Goal: Transaction & Acquisition: Purchase product/service

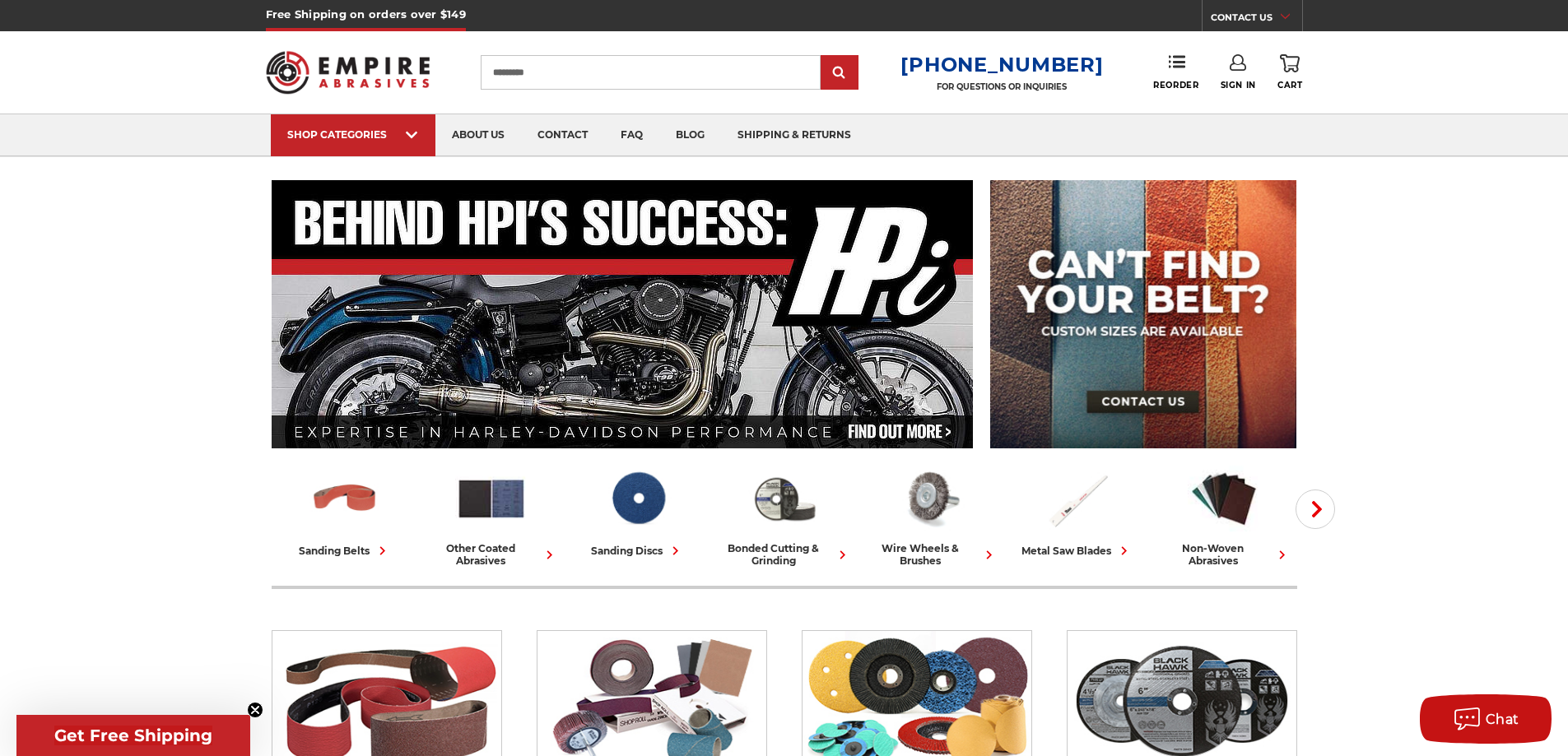
type input "*********"
click at [823, 57] on input "submit" at bounding box center [839, 73] width 33 height 33
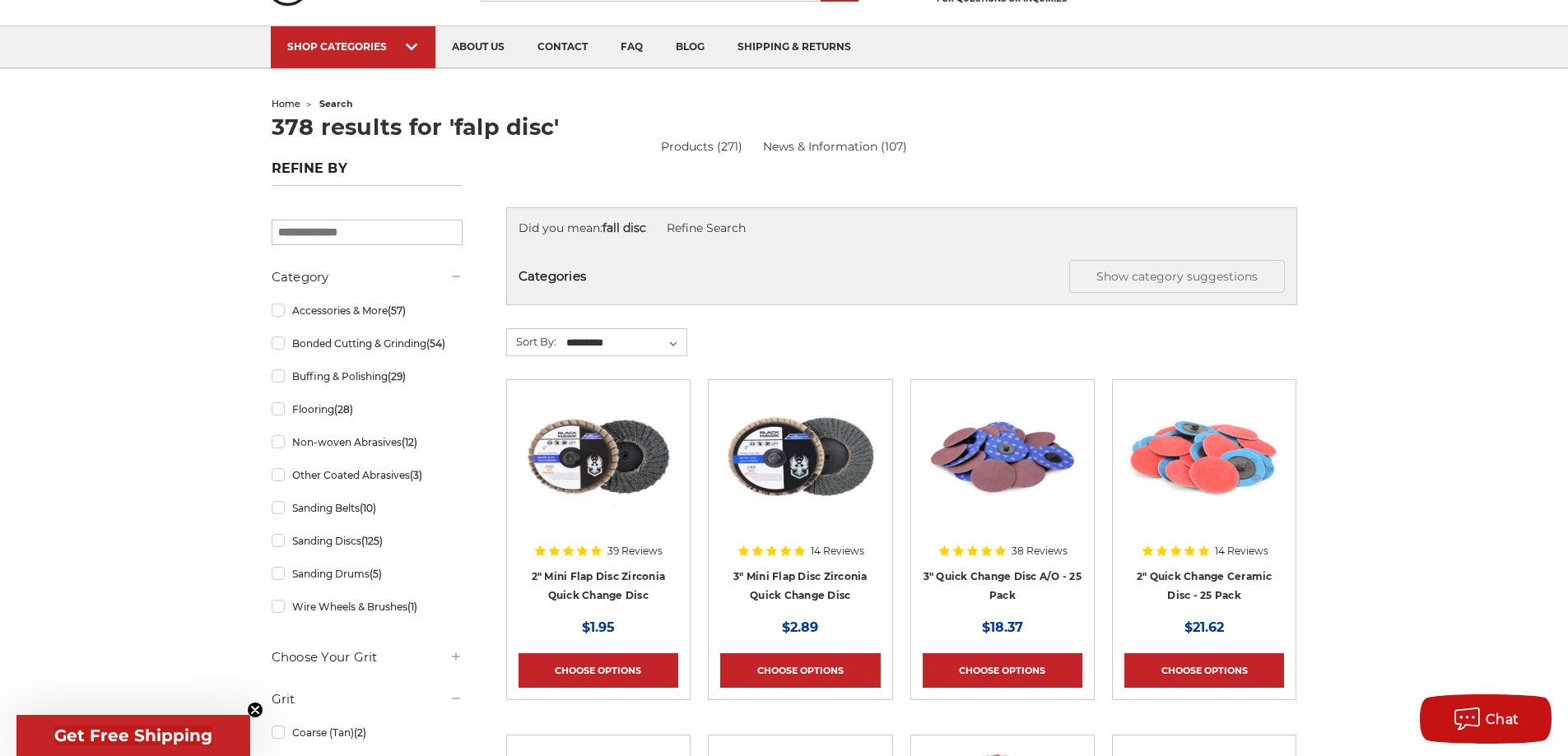
scroll to position [109, 0]
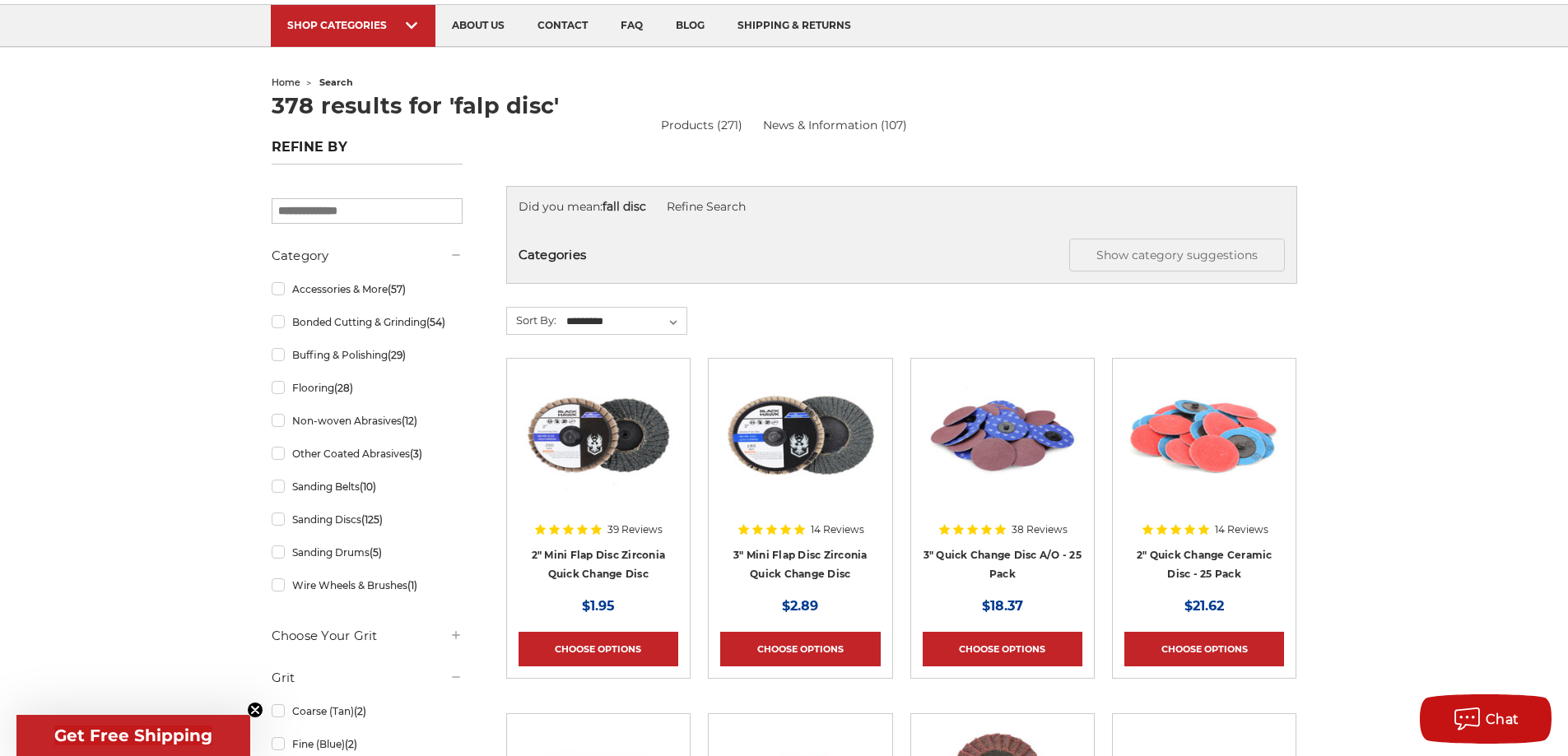
click at [627, 457] on img at bounding box center [599, 436] width 160 height 132
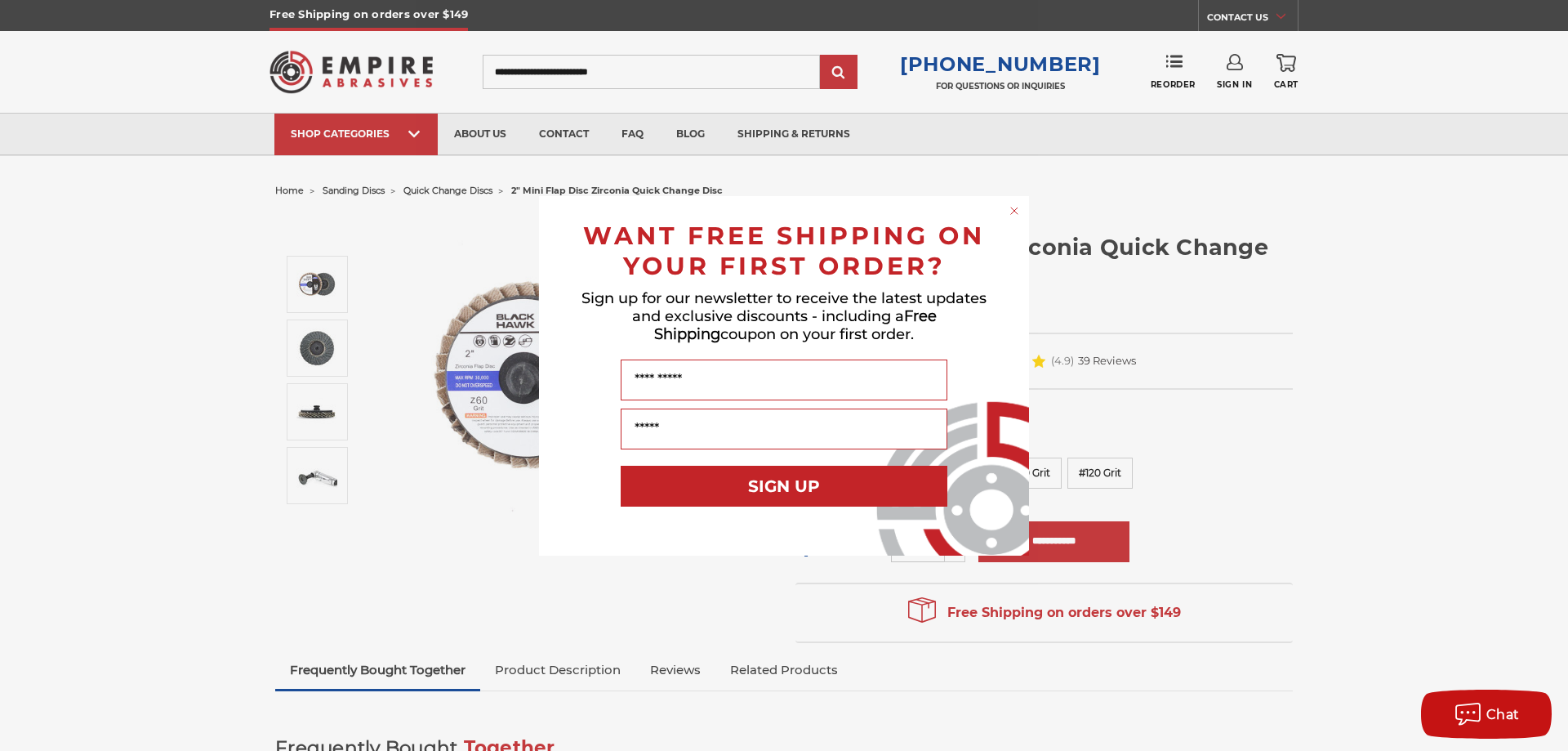
click at [1011, 210] on circle "Close dialog" at bounding box center [1015, 210] width 15 height 15
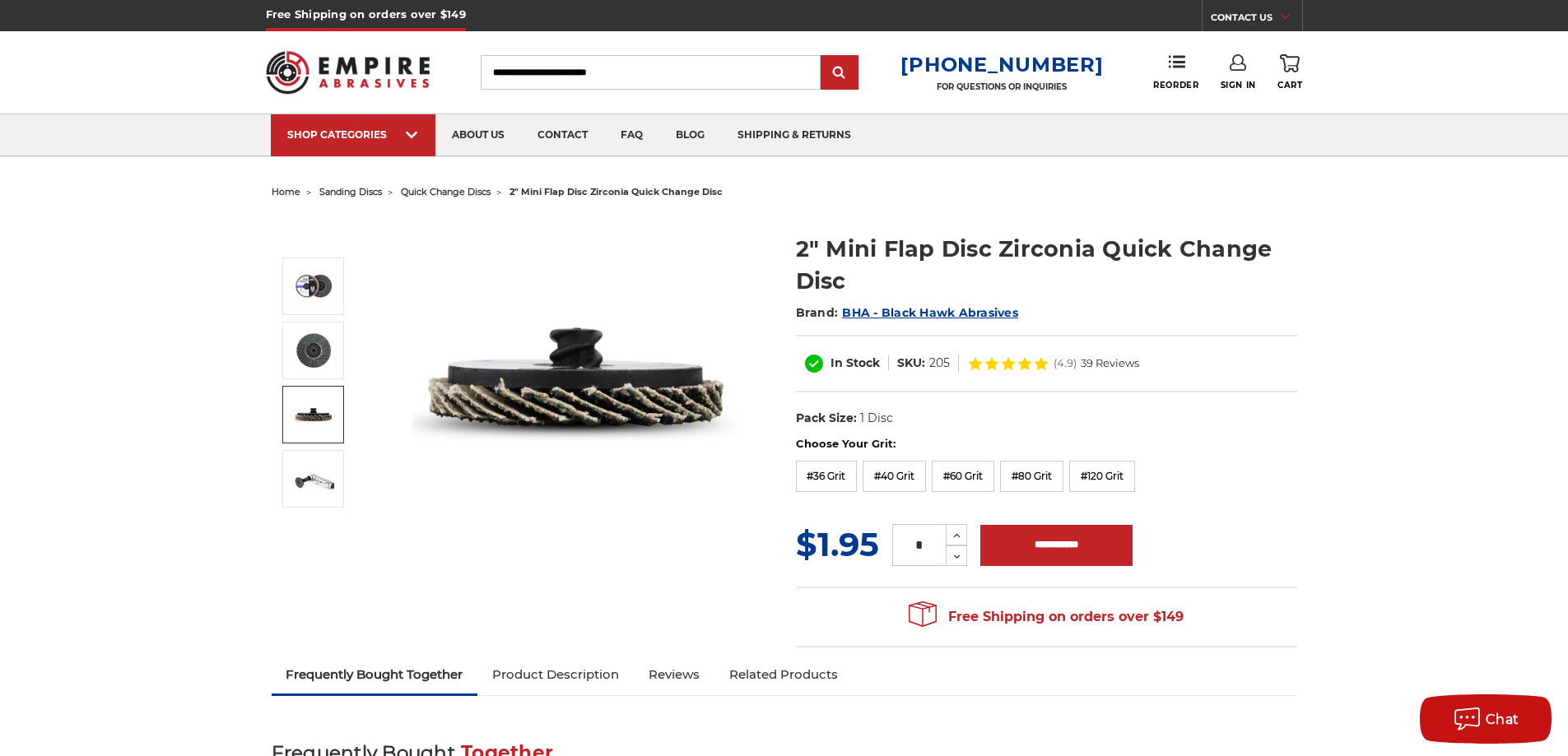
click at [318, 420] on img at bounding box center [313, 414] width 41 height 41
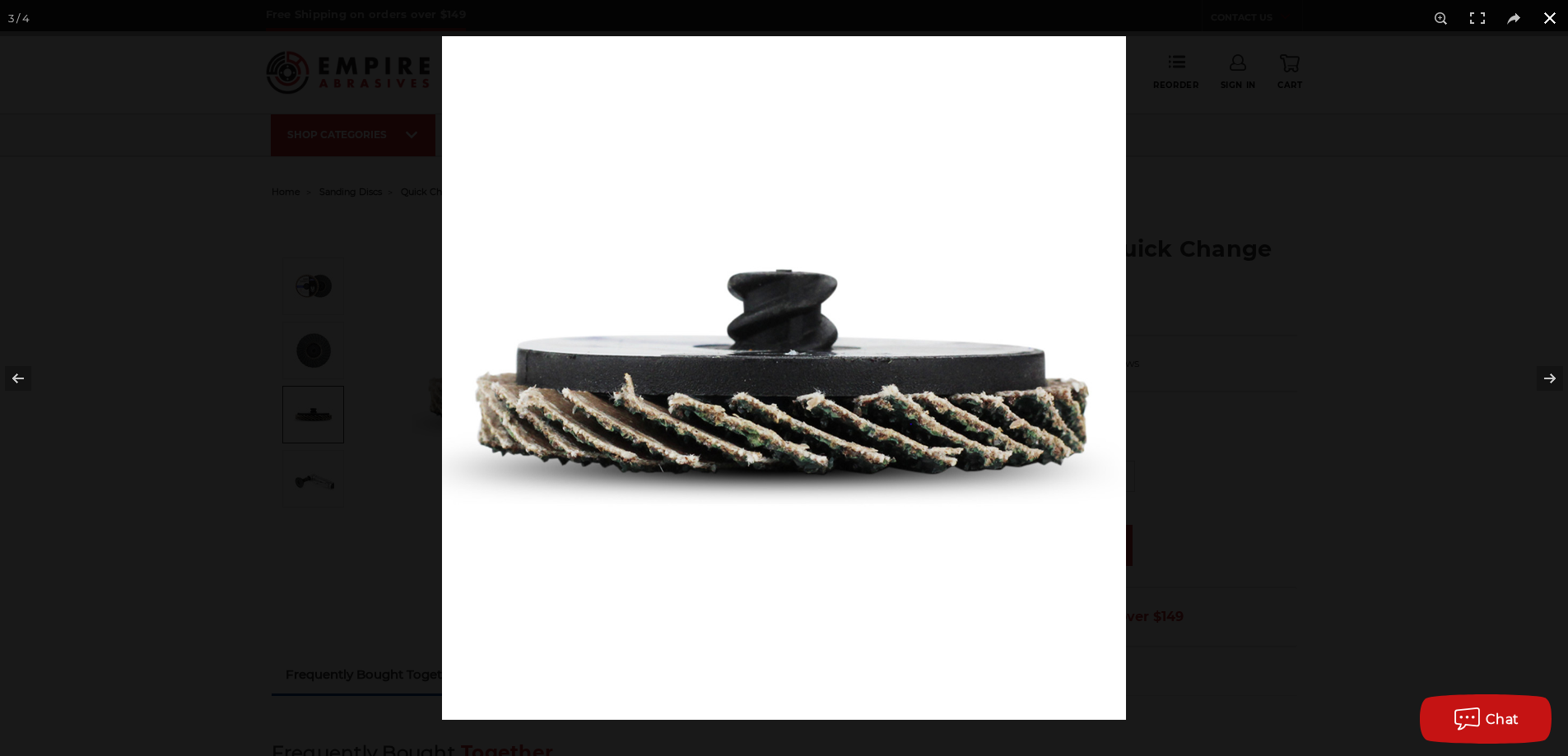
click at [1399, 147] on div at bounding box center [1226, 414] width 1568 height 756
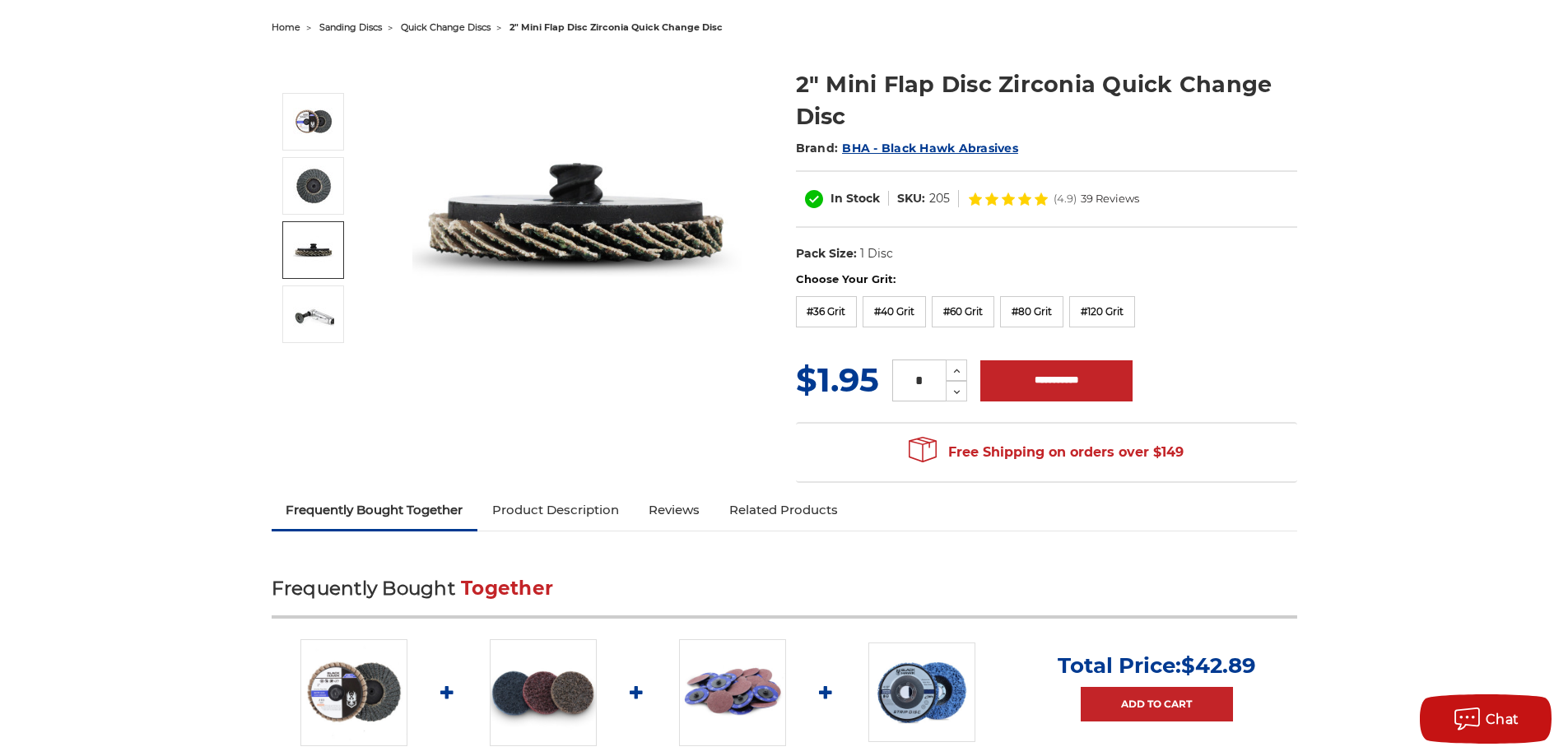
scroll to position [549, 0]
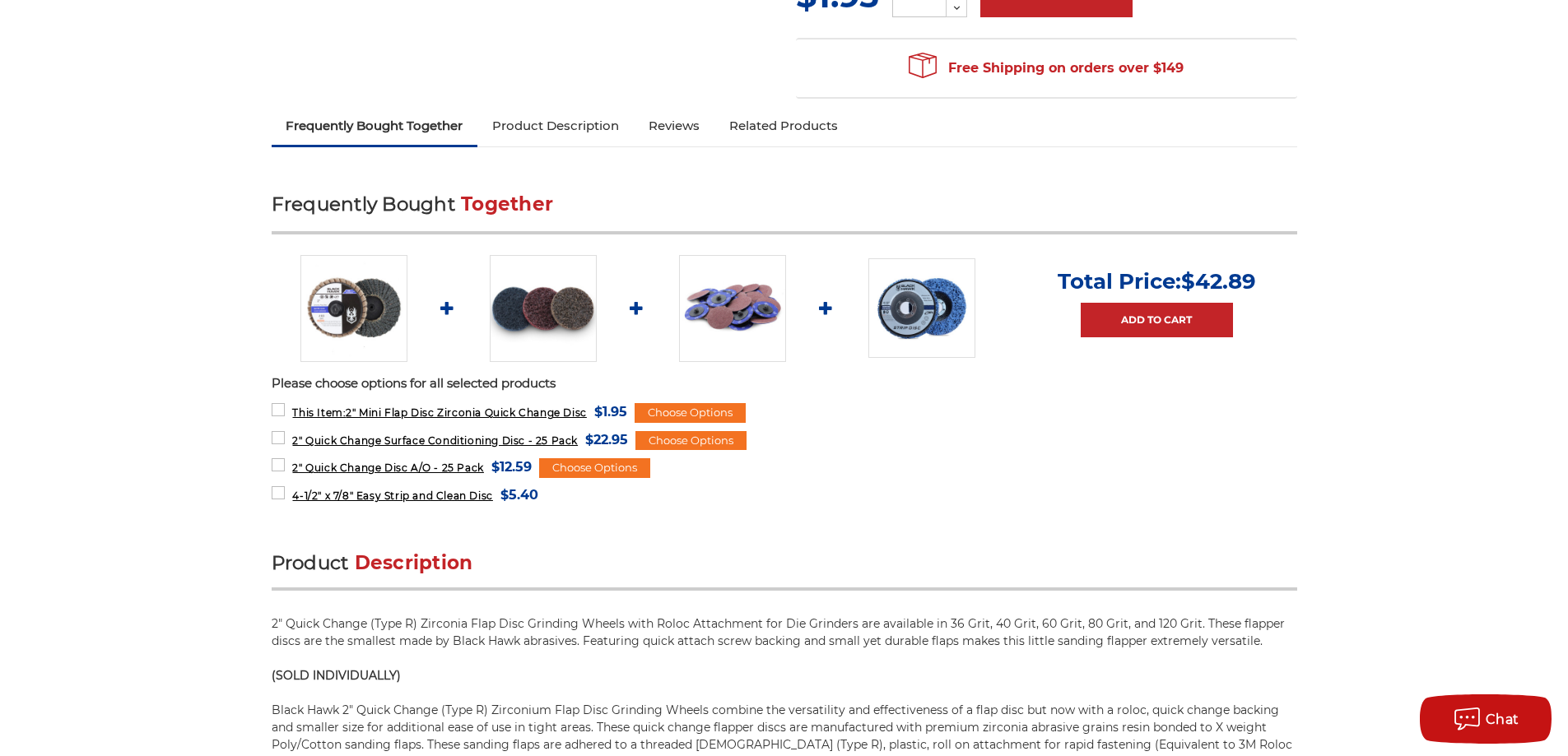
click at [575, 122] on link "Product Description" at bounding box center [555, 125] width 157 height 36
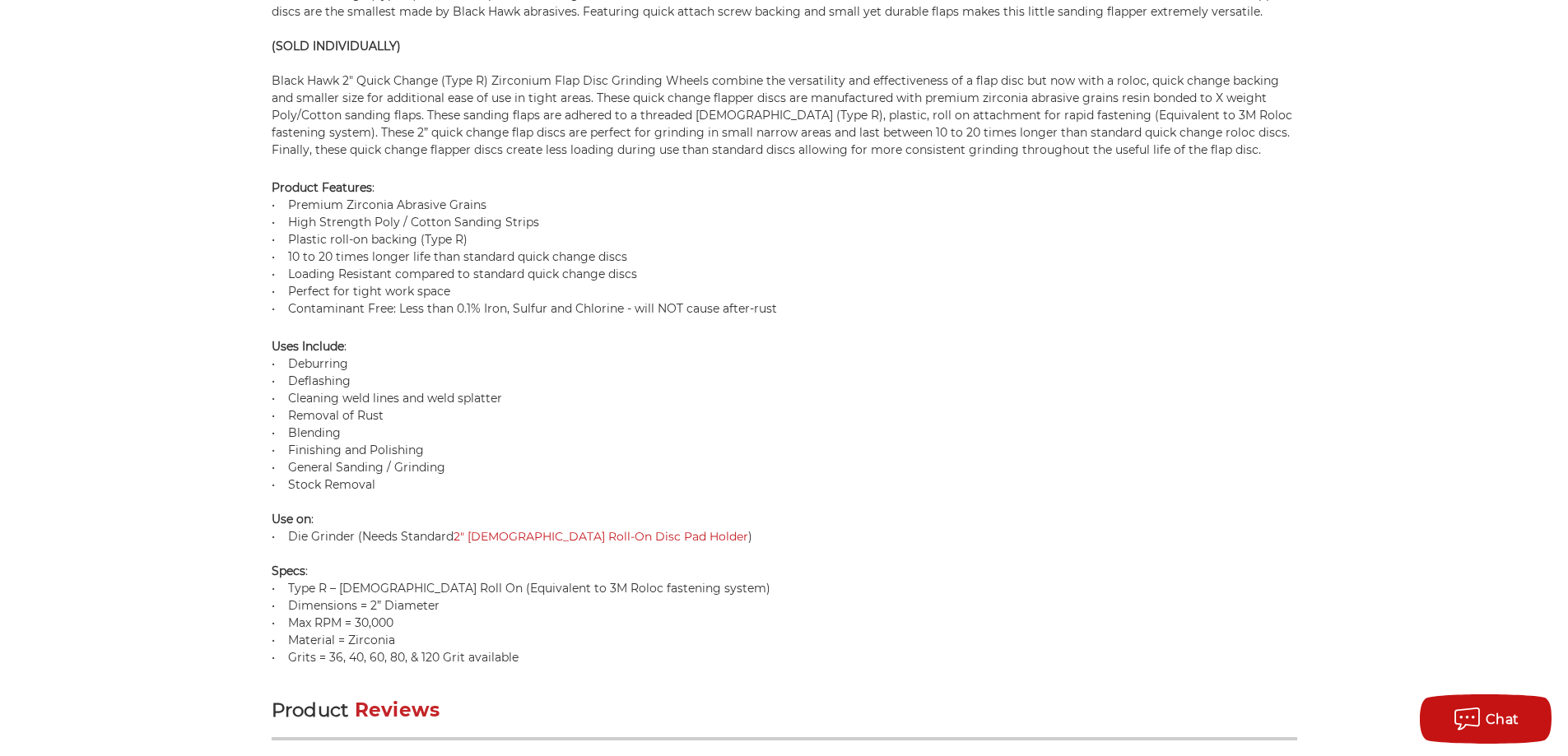
scroll to position [1191, 0]
